Goal: Task Accomplishment & Management: Manage account settings

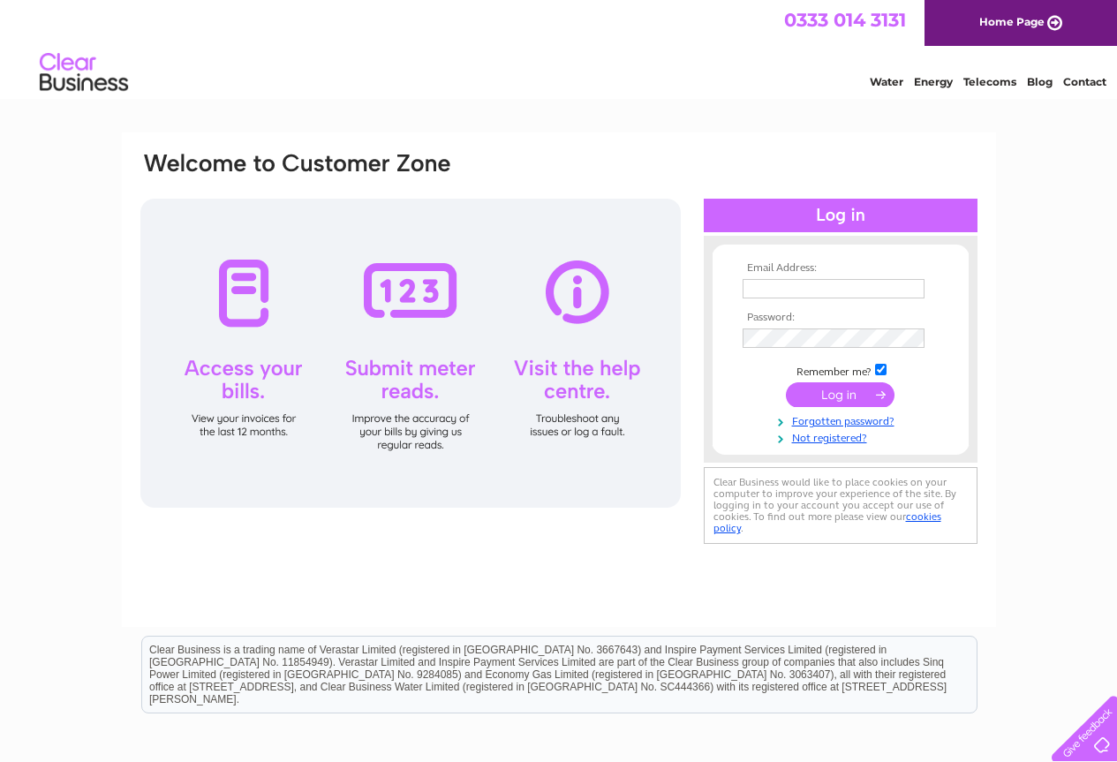
type input "[EMAIL_ADDRESS][DOMAIN_NAME]"
click at [836, 395] on input "submit" at bounding box center [840, 394] width 109 height 25
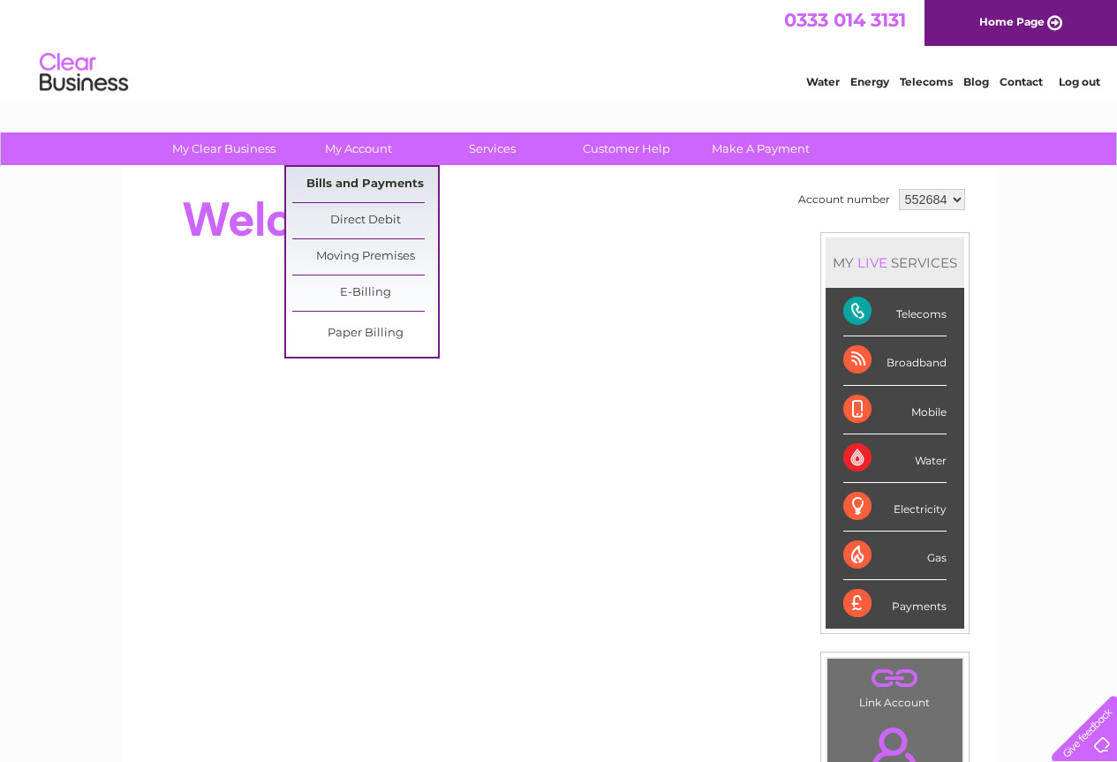
click at [343, 184] on link "Bills and Payments" at bounding box center [365, 184] width 146 height 35
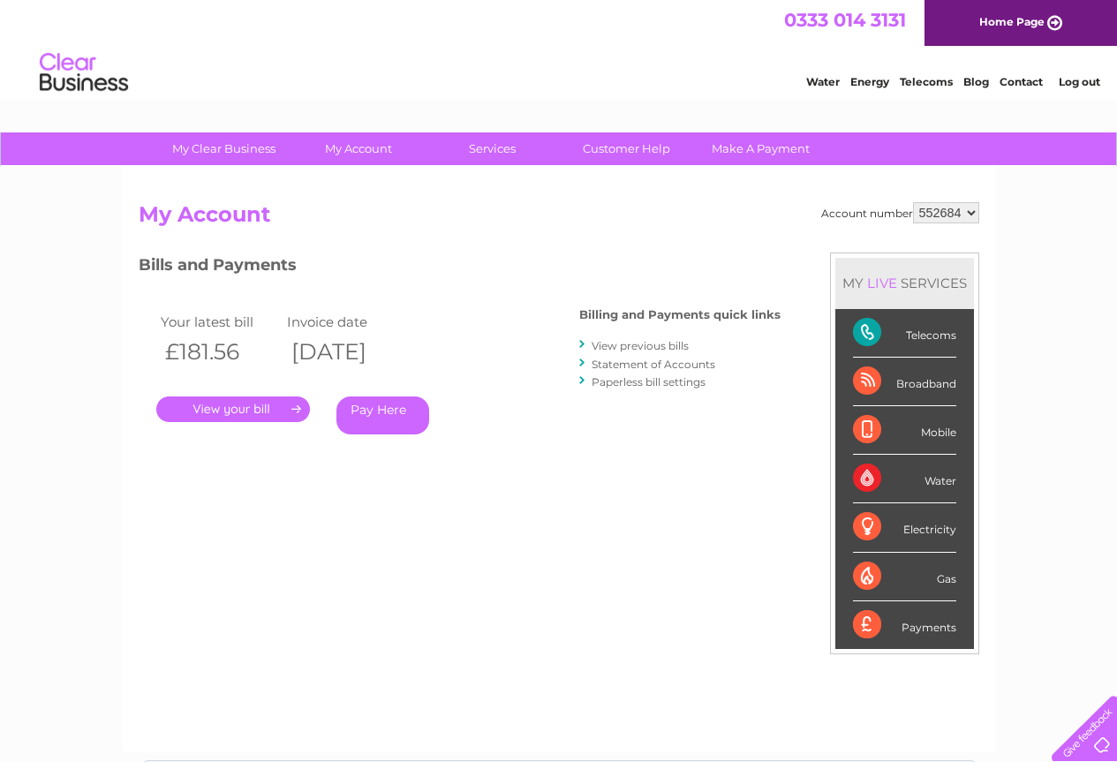
click at [221, 409] on link "." at bounding box center [233, 409] width 154 height 26
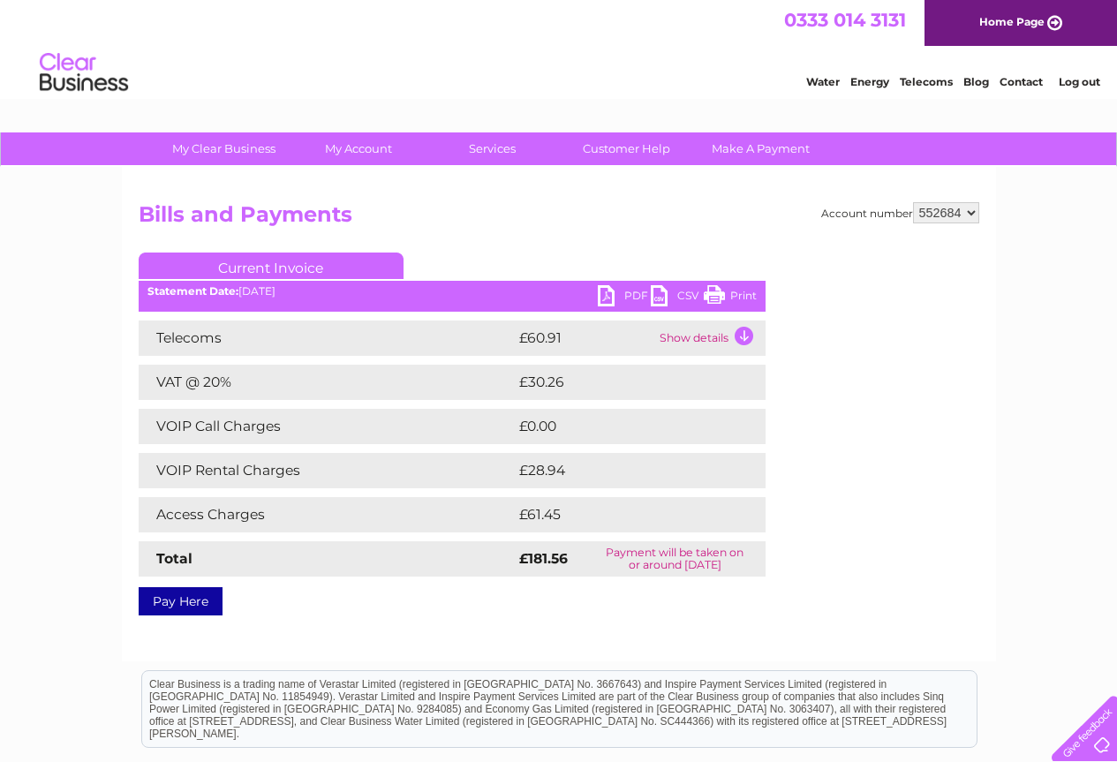
click at [633, 290] on link "PDF" at bounding box center [624, 298] width 53 height 26
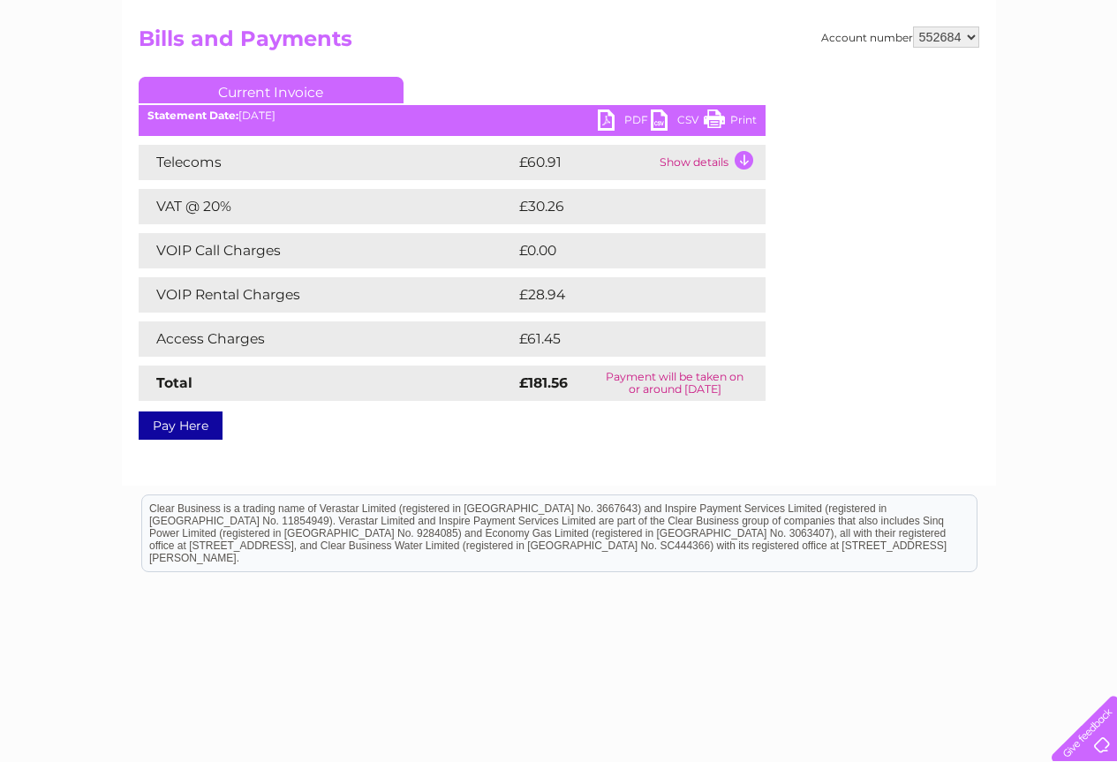
scroll to position [177, 0]
